Goal: Task Accomplishment & Management: Use online tool/utility

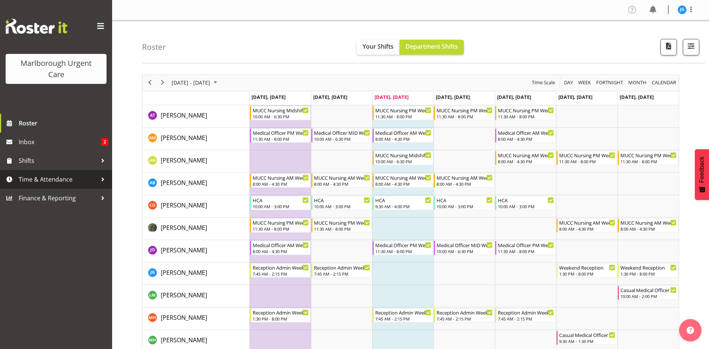
click at [45, 180] on span "Time & Attendance" at bounding box center [58, 179] width 79 height 11
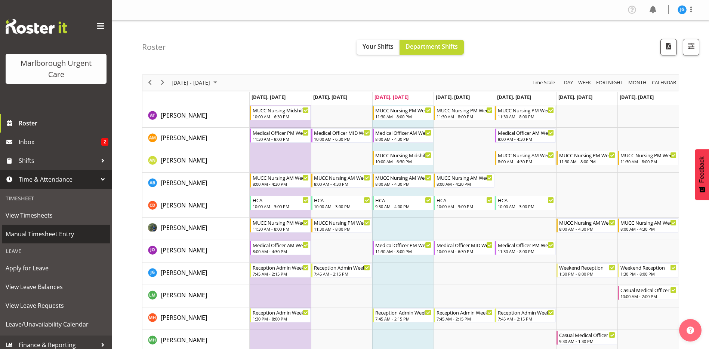
click at [40, 231] on span "Manual Timesheet Entry" at bounding box center [56, 233] width 101 height 11
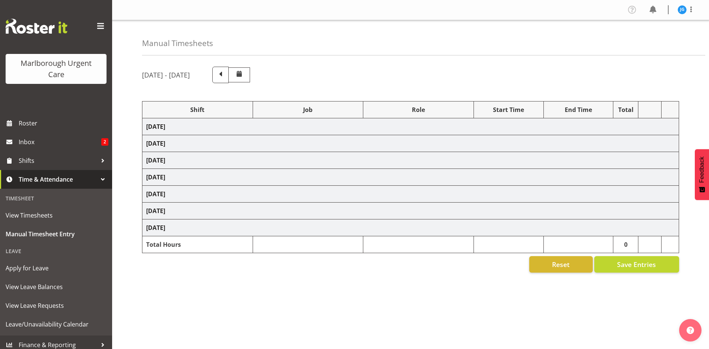
select select "81204"
select select "81205"
select select "81204"
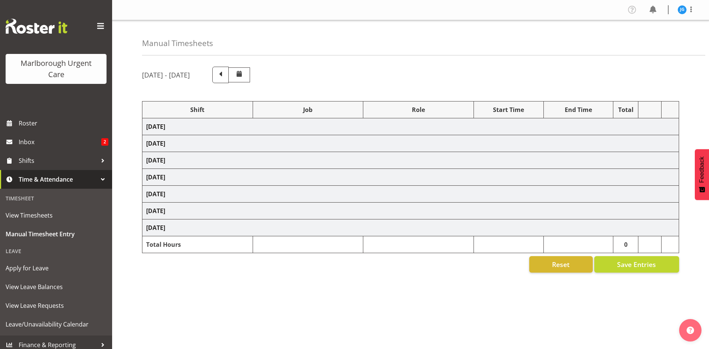
select select "80770"
select select "1563"
select select "80770"
select select "1563"
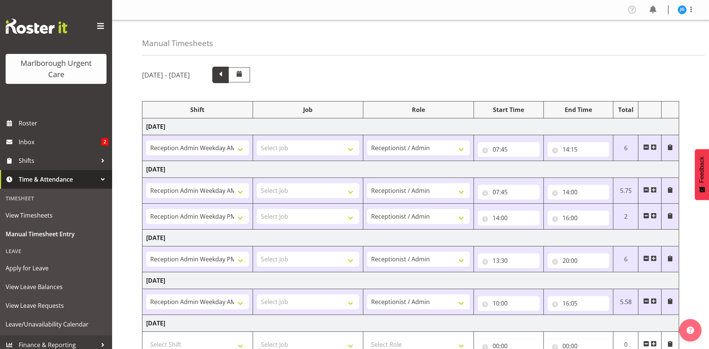
click at [225, 78] on span at bounding box center [221, 74] width 10 height 10
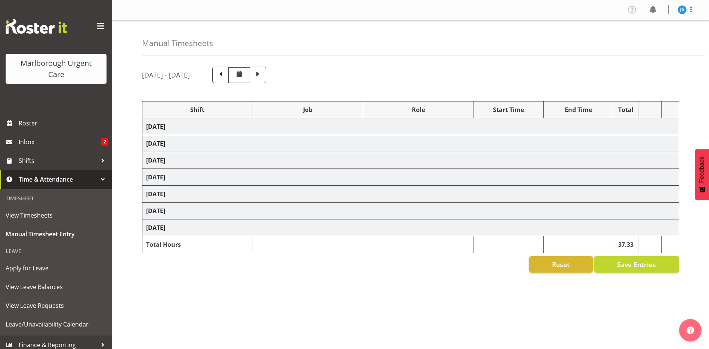
select select "81204"
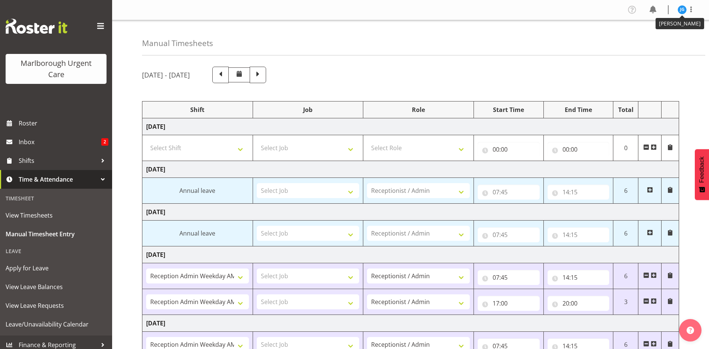
click at [684, 11] on img at bounding box center [682, 9] width 9 height 9
click at [656, 39] on link "Log Out" at bounding box center [660, 39] width 72 height 13
